Goal: Browse casually

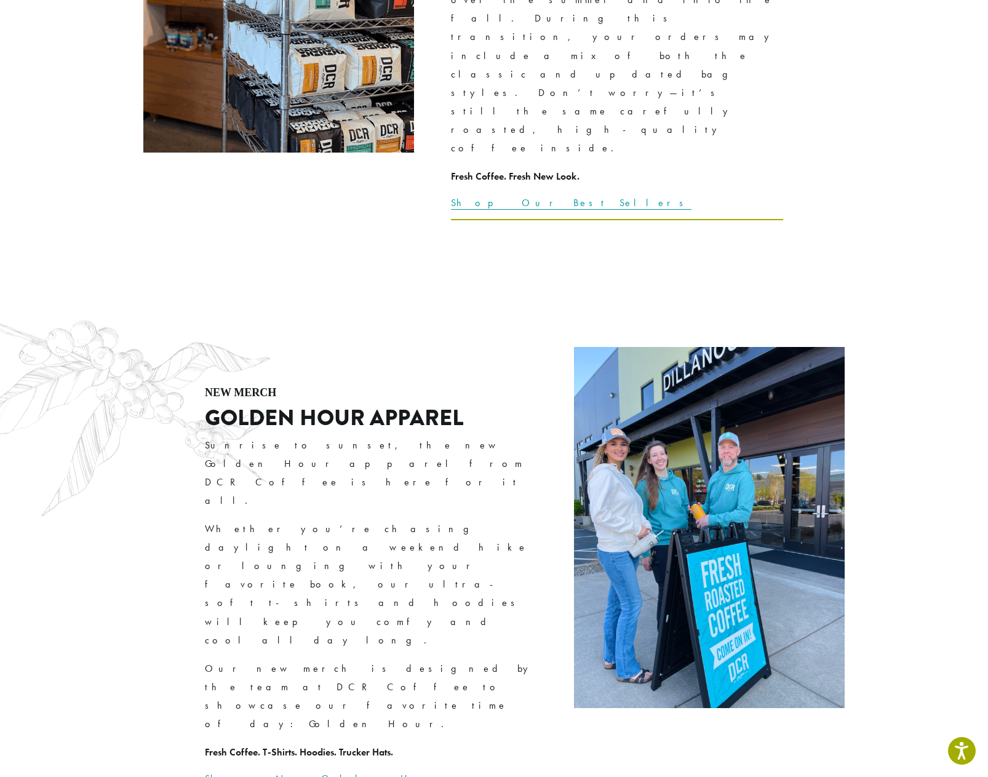
scroll to position [2399, 0]
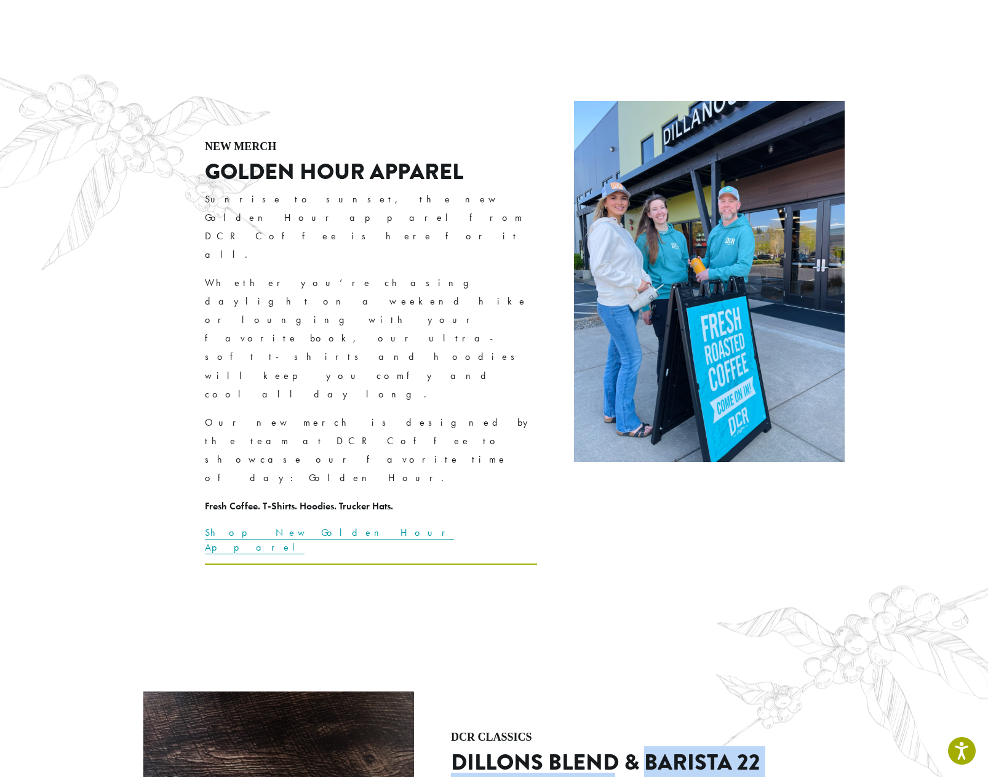
drag, startPoint x: 644, startPoint y: 293, endPoint x: 654, endPoint y: 319, distance: 27.6
click at [654, 749] on h2 "DILLONS BLEND & BARISTA 22 VANILLA SYRUP" at bounding box center [617, 775] width 332 height 53
drag, startPoint x: 692, startPoint y: 303, endPoint x: 654, endPoint y: 308, distance: 38.5
click at [653, 749] on h2 "DILLONS BLEND & BARISTA 22 VANILLA SYRUP" at bounding box center [617, 775] width 332 height 53
drag, startPoint x: 645, startPoint y: 285, endPoint x: 766, endPoint y: 292, distance: 120.8
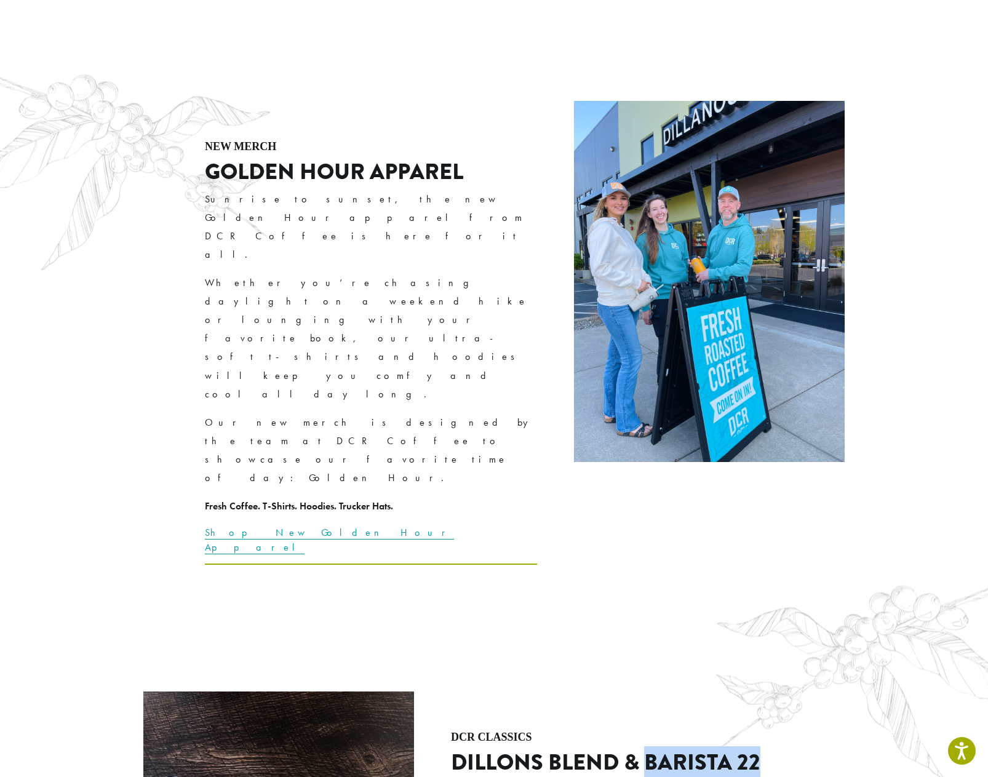
click at [766, 749] on h2 "DILLONS BLEND & BARISTA 22 VANILLA SYRUP" at bounding box center [617, 775] width 332 height 53
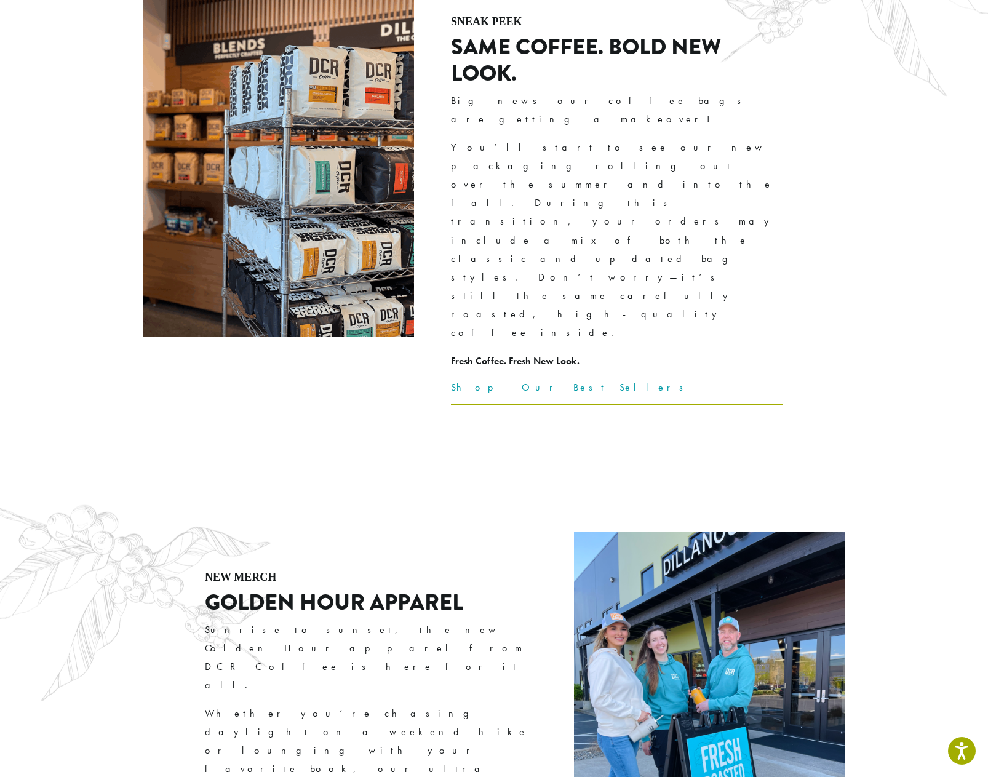
scroll to position [1538, 0]
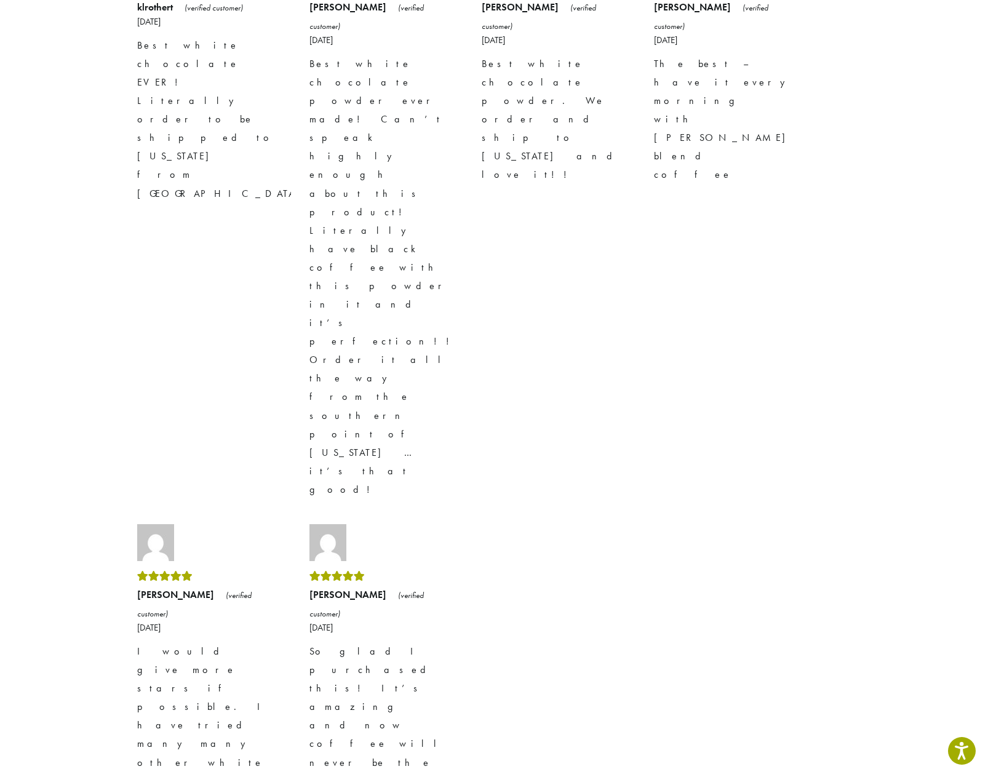
scroll to position [1195, 0]
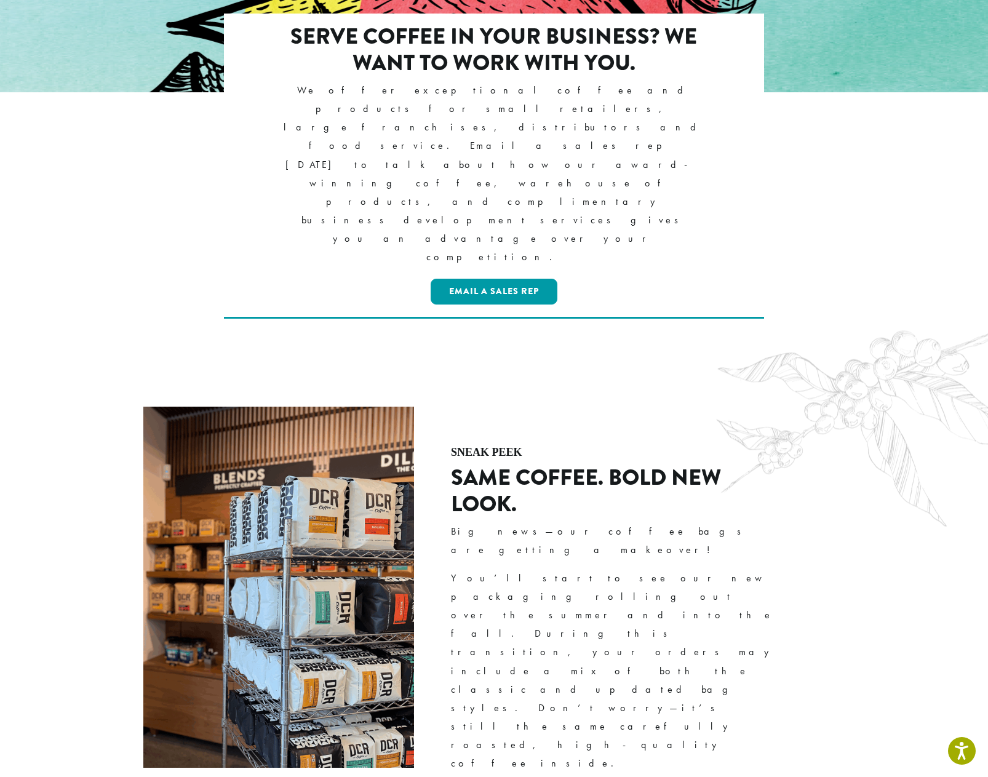
scroll to position [1538, 0]
